Goal: Transaction & Acquisition: Purchase product/service

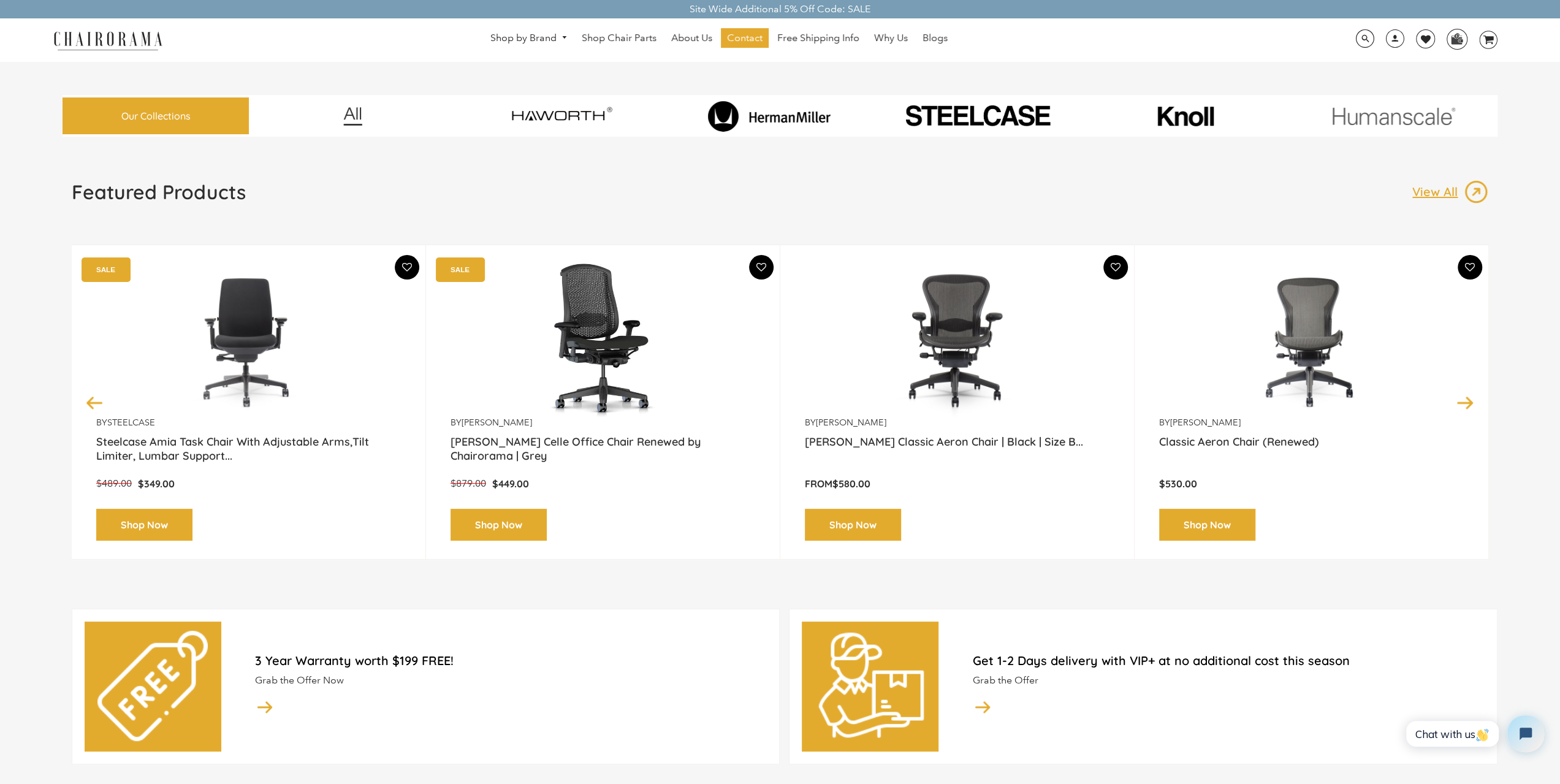
click at [764, 112] on img at bounding box center [770, 116] width 172 height 31
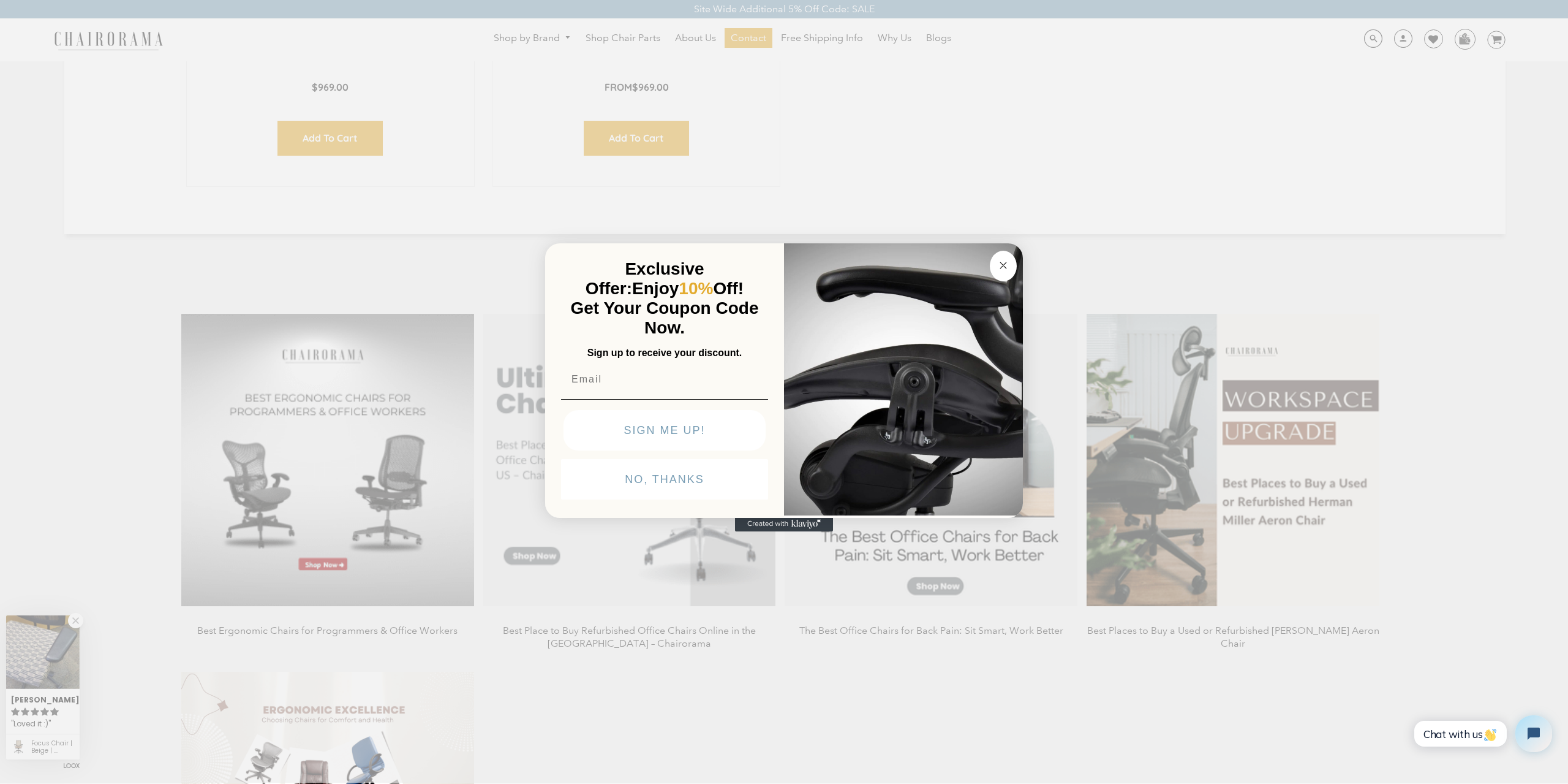
scroll to position [2126, 0]
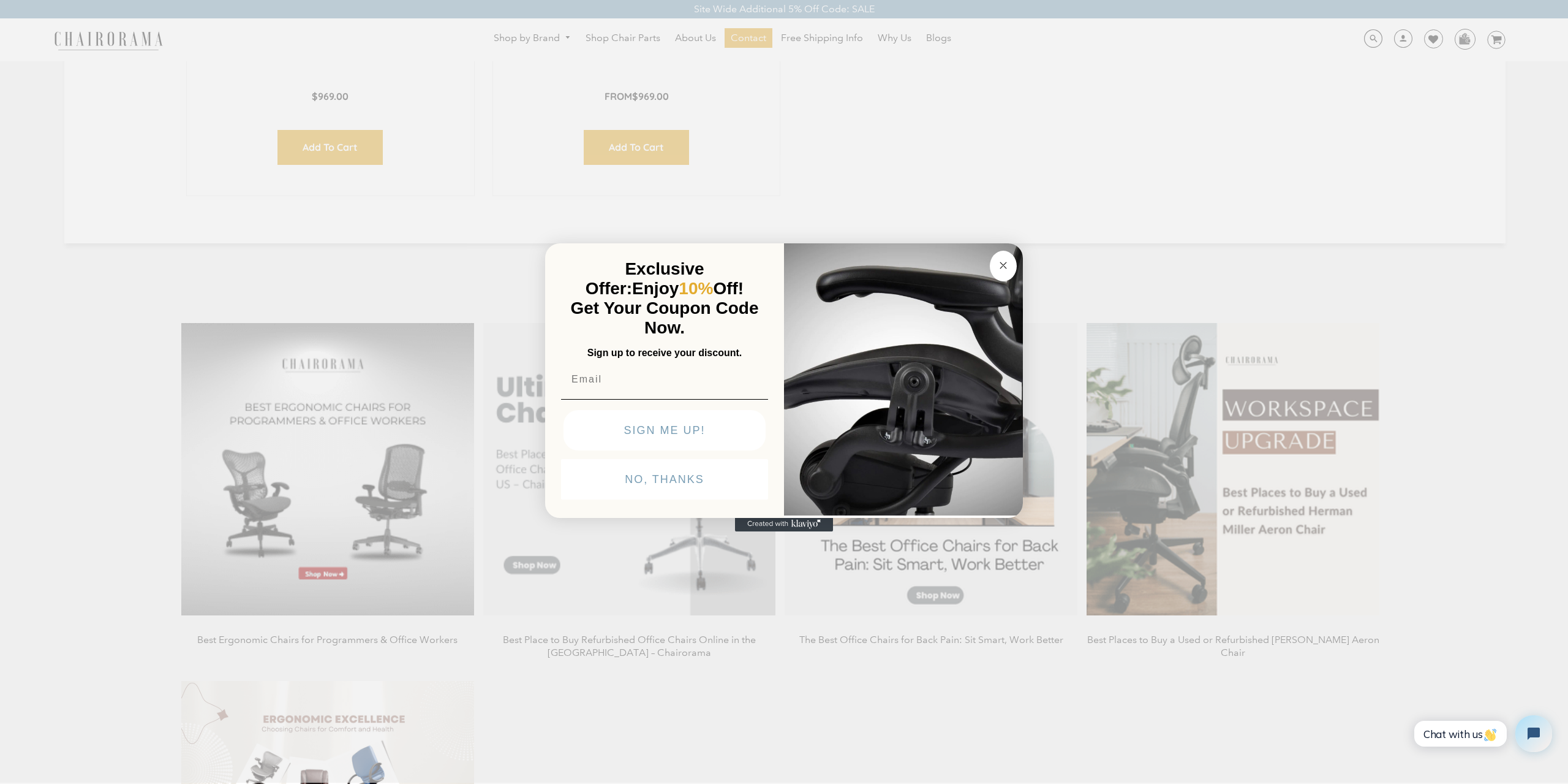
click at [1000, 258] on icon "Close dialog" at bounding box center [1002, 265] width 14 height 14
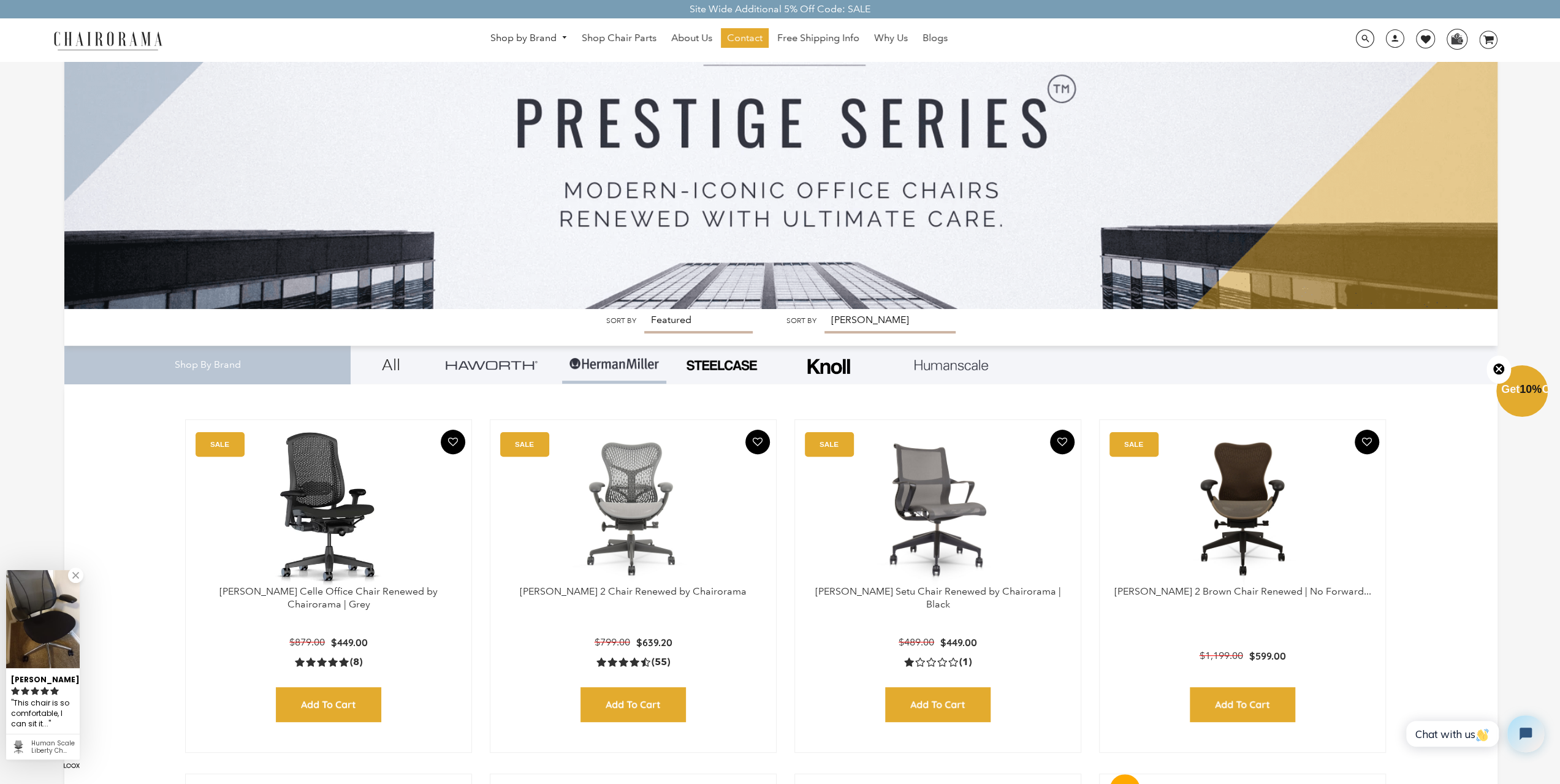
scroll to position [0, 0]
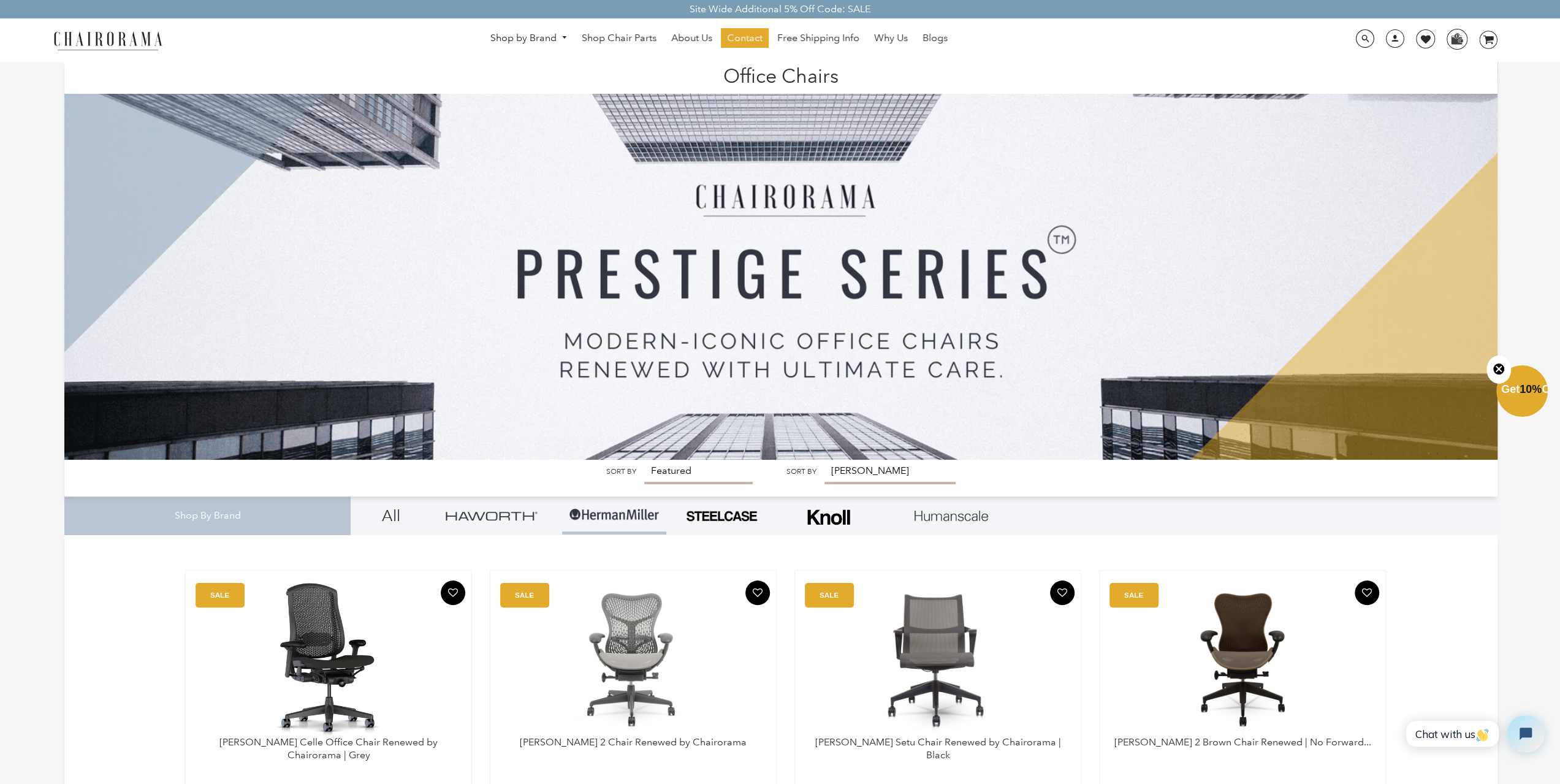
click at [96, 47] on img at bounding box center [107, 41] width 123 height 21
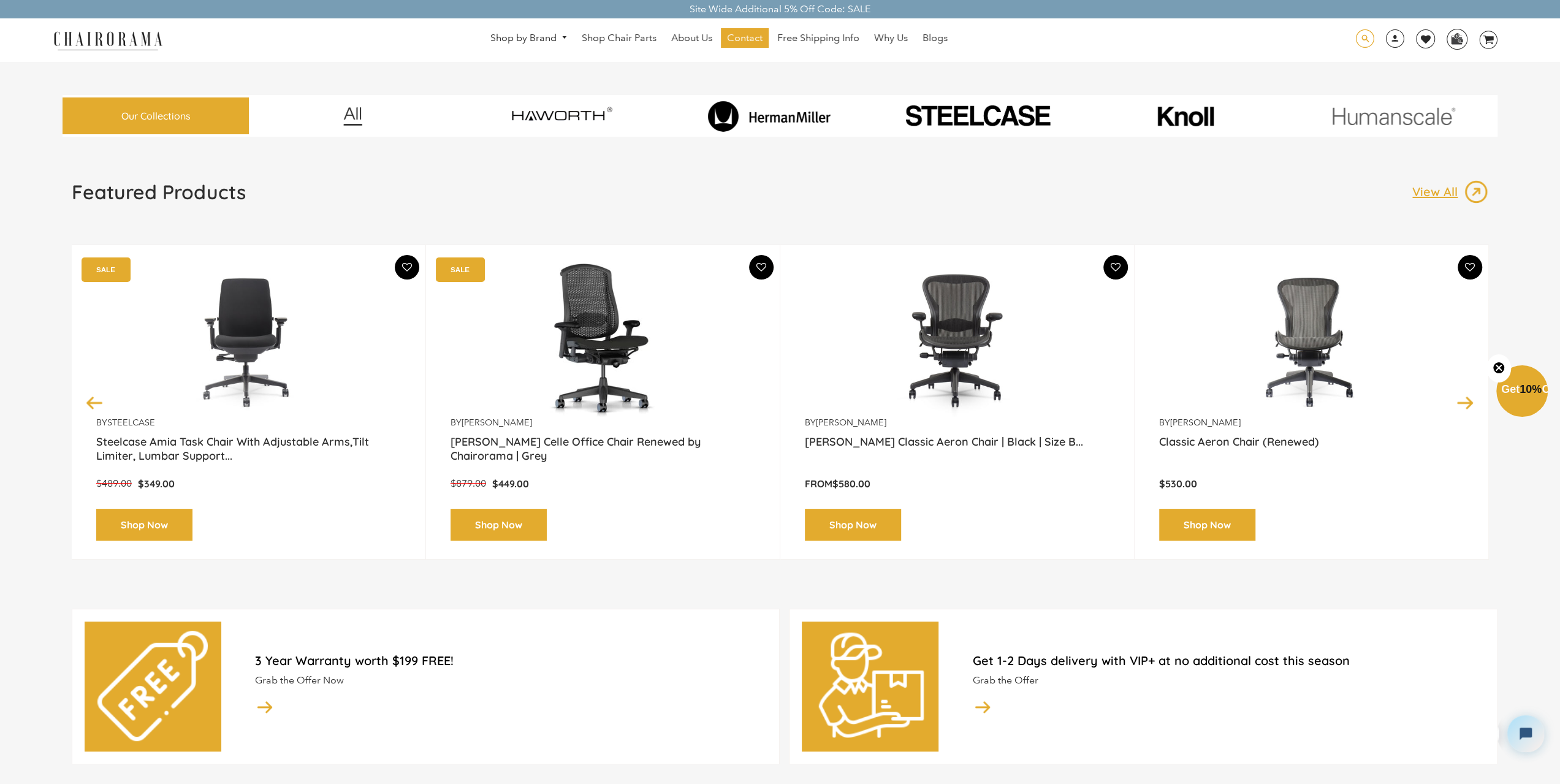
click at [1370, 43] on span at bounding box center [1365, 40] width 18 height 19
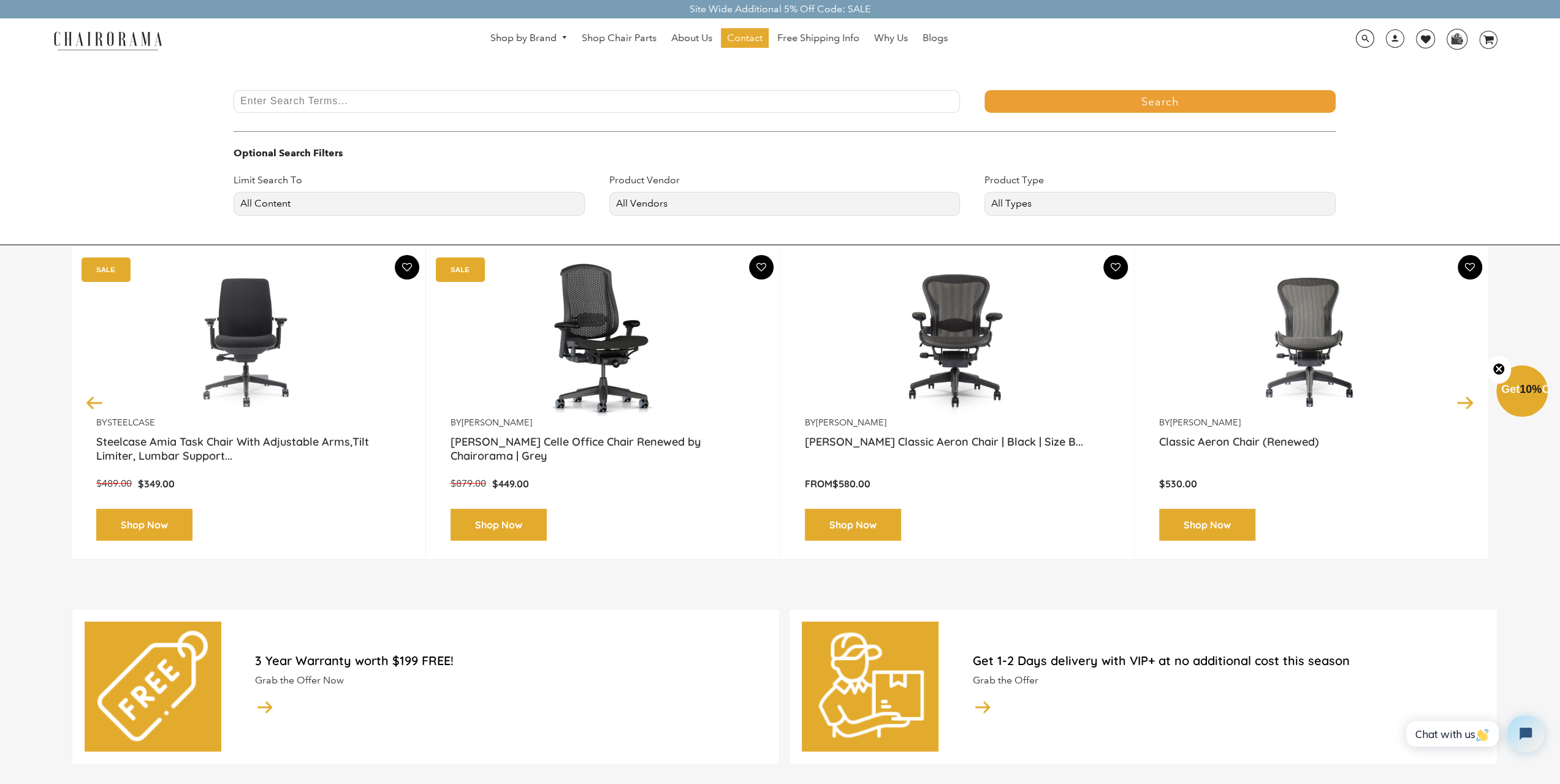
click at [534, 92] on input "Enter Search Terms..." at bounding box center [596, 101] width 726 height 23
type input "embody"
click at [985, 90] on button "Search" at bounding box center [1161, 101] width 351 height 23
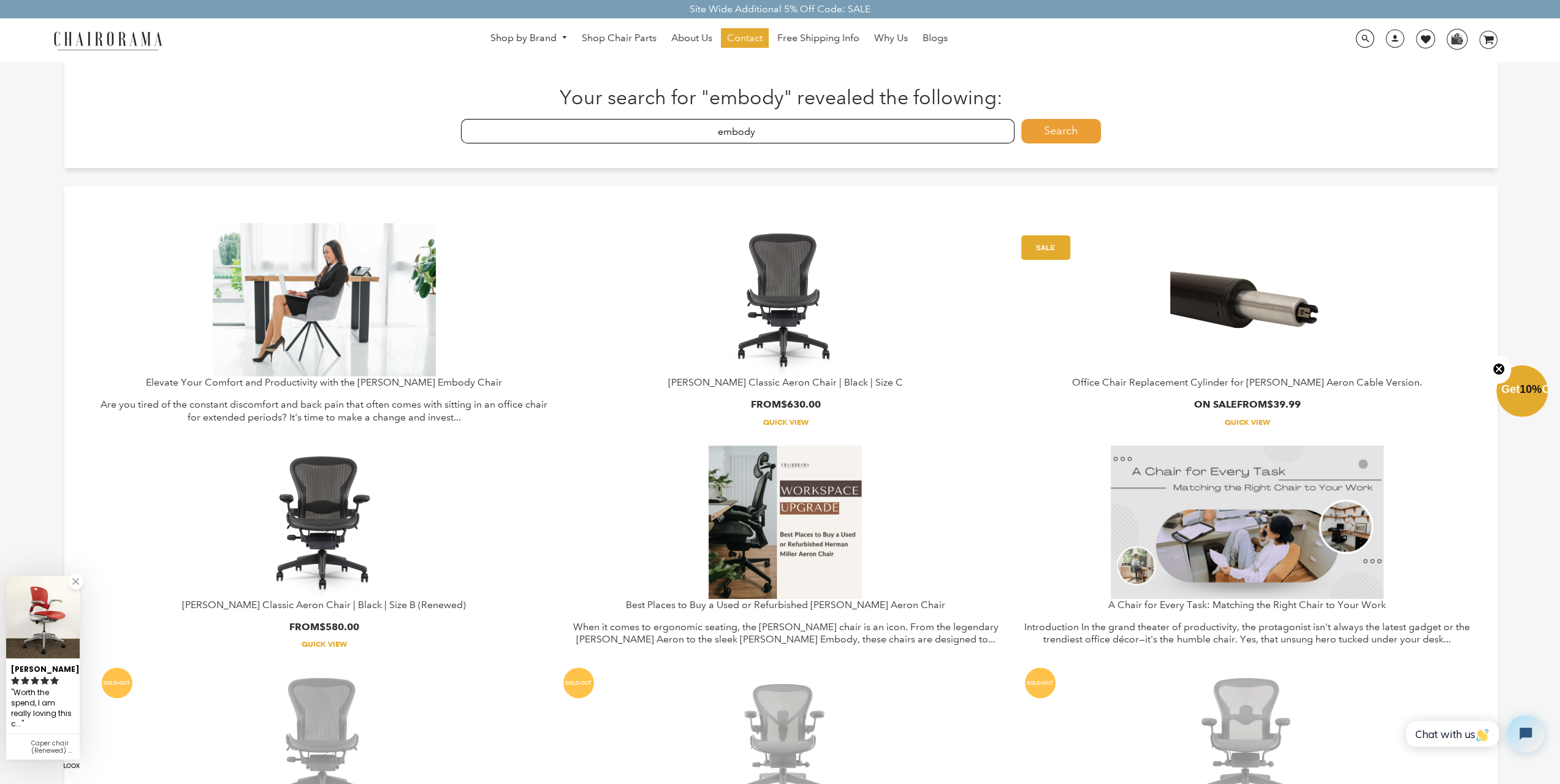
click at [369, 286] on img at bounding box center [324, 299] width 223 height 153
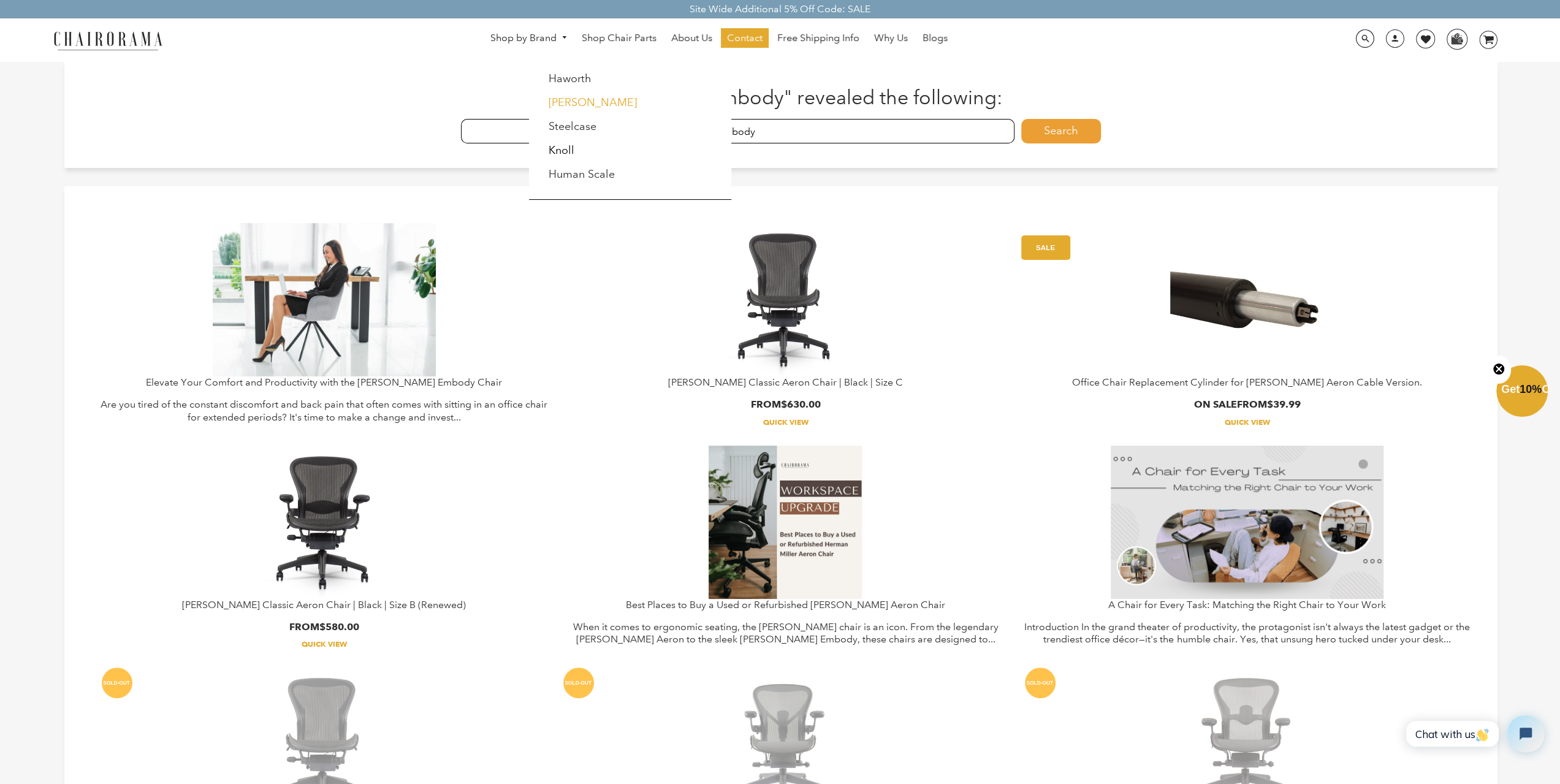
click at [596, 105] on link "[PERSON_NAME]" at bounding box center [593, 102] width 89 height 14
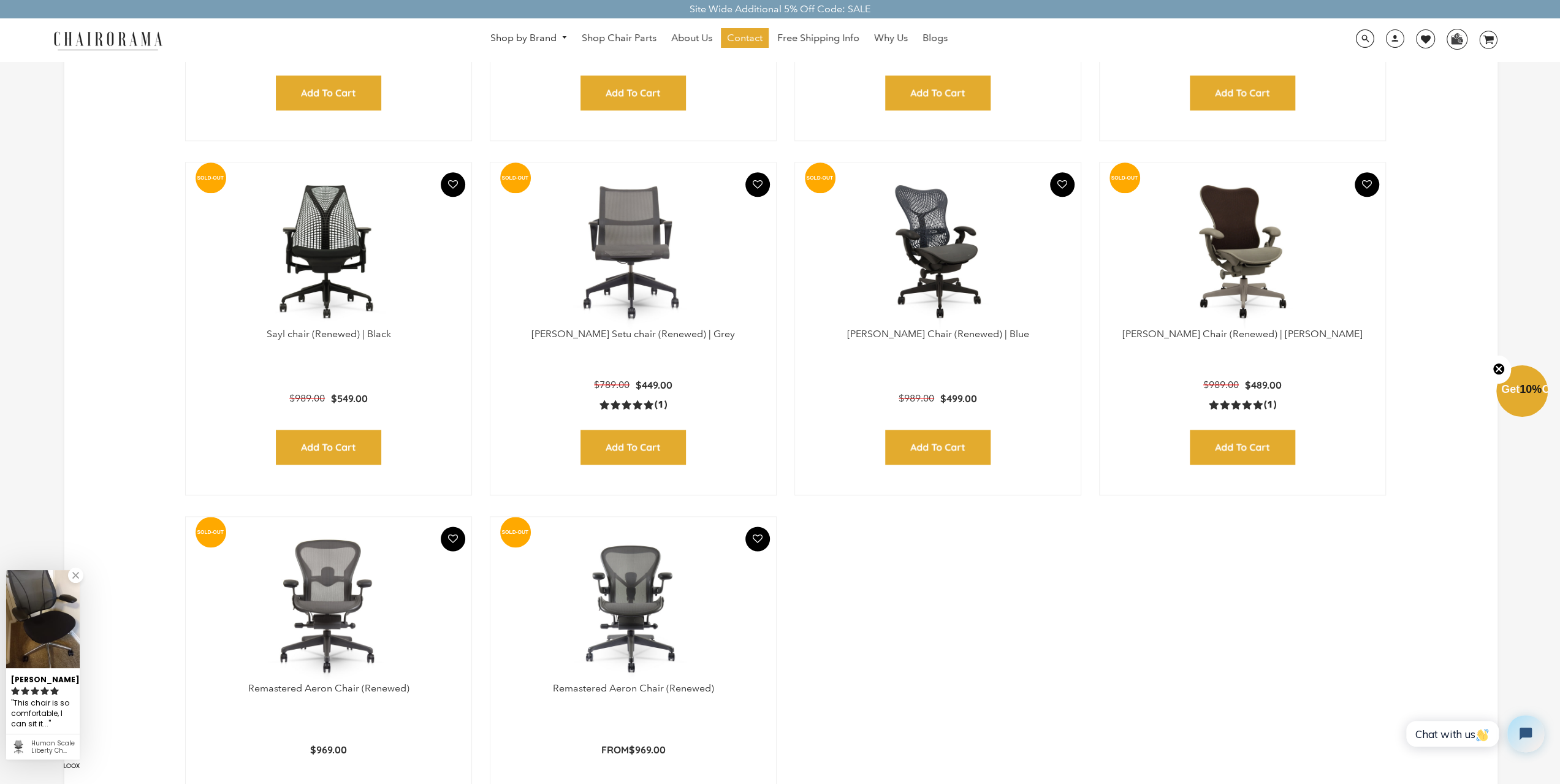
scroll to position [1062, 0]
